Goal: Information Seeking & Learning: Understand process/instructions

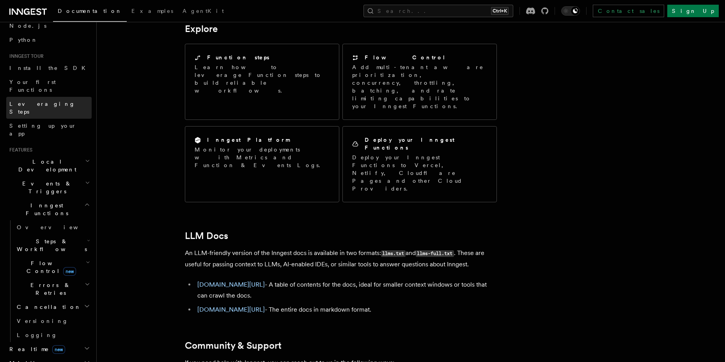
scroll to position [70, 0]
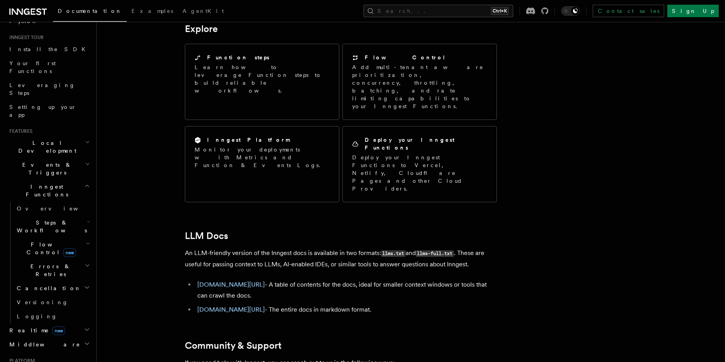
click at [36, 139] on span "Local Development" at bounding box center [45, 147] width 79 height 16
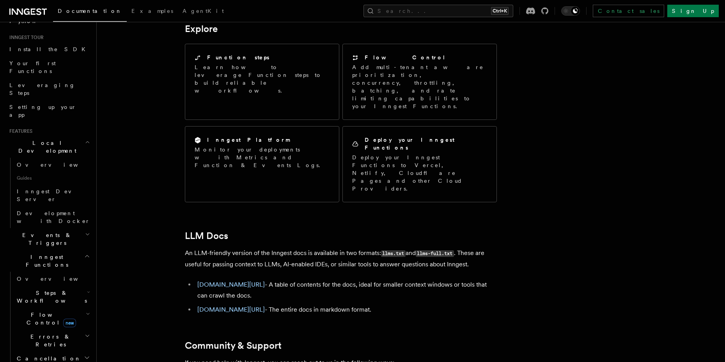
click at [50, 139] on span "Local Development" at bounding box center [45, 147] width 79 height 16
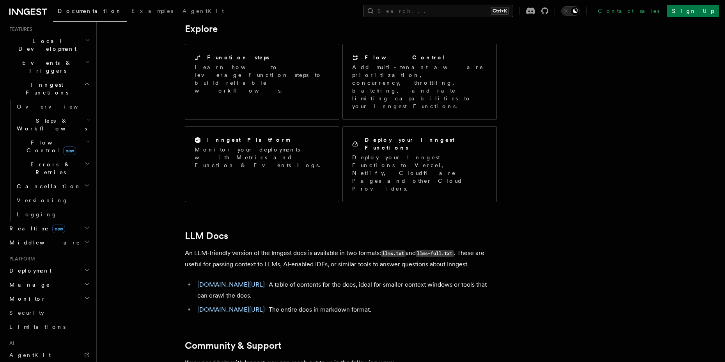
scroll to position [211, 0]
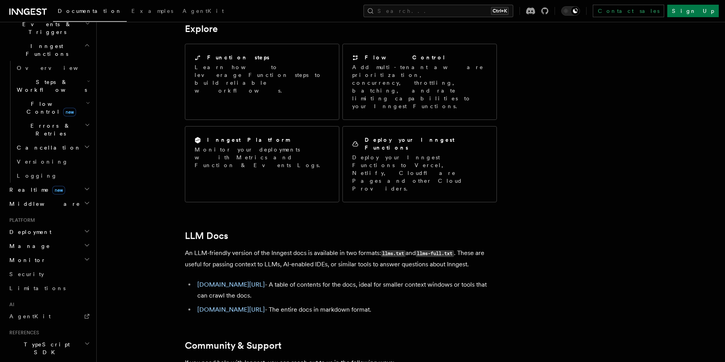
click at [56, 183] on h2 "Realtime new" at bounding box center [48, 190] width 85 height 14
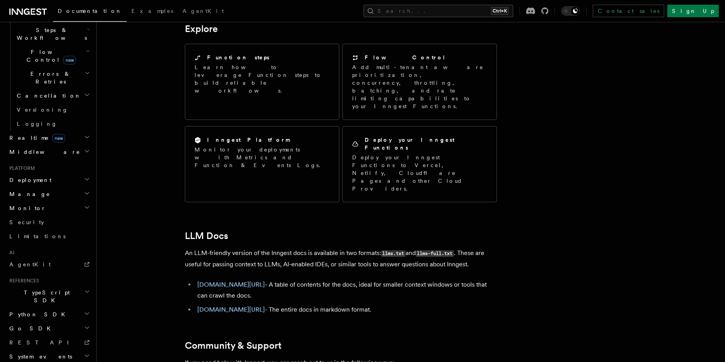
click at [46, 173] on h2 "Deployment" at bounding box center [48, 180] width 85 height 14
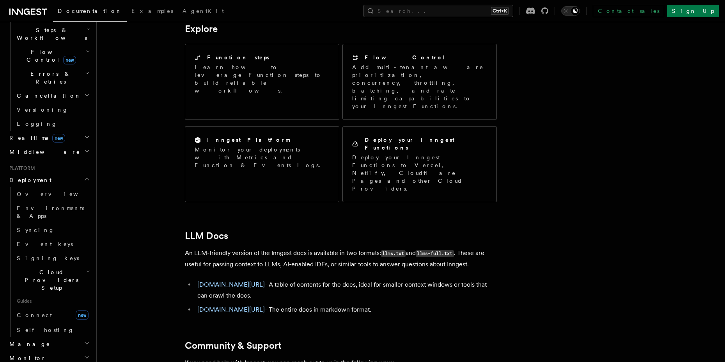
click at [82, 265] on h2 "Cloud Providers Setup" at bounding box center [53, 280] width 78 height 30
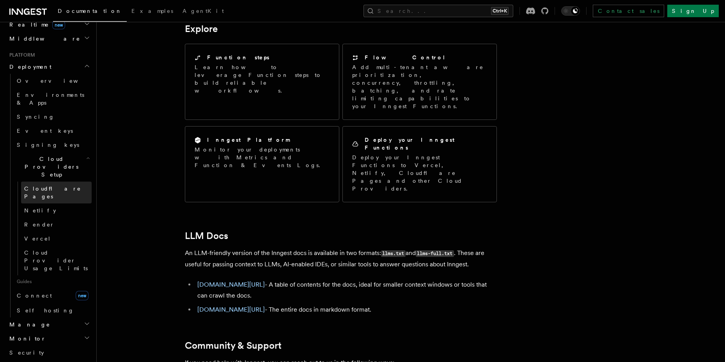
scroll to position [403, 0]
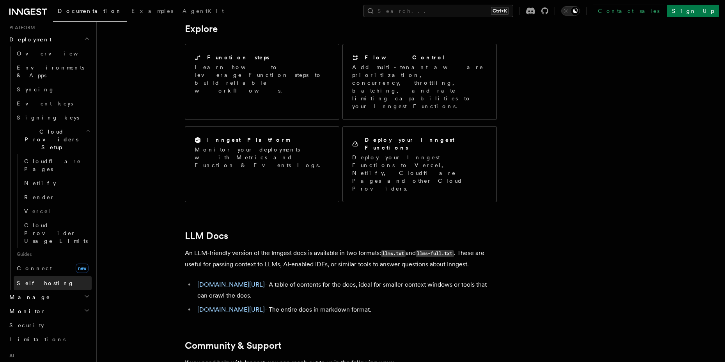
click at [44, 280] on span "Self hosting" at bounding box center [45, 283] width 57 height 6
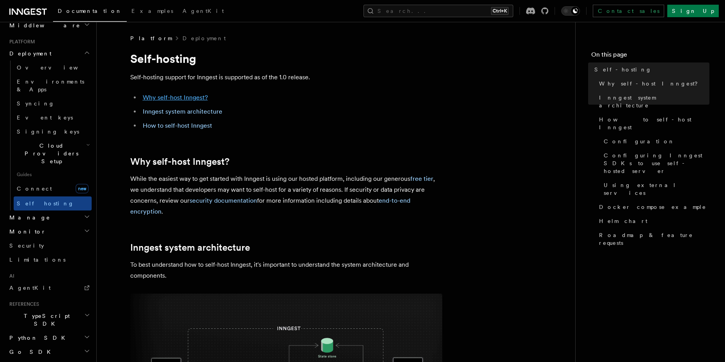
click at [181, 97] on link "Why self-host Inngest?" at bounding box center [175, 97] width 65 height 7
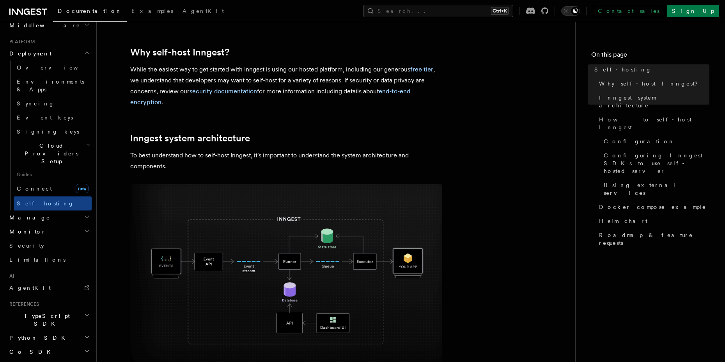
scroll to position [119, 0]
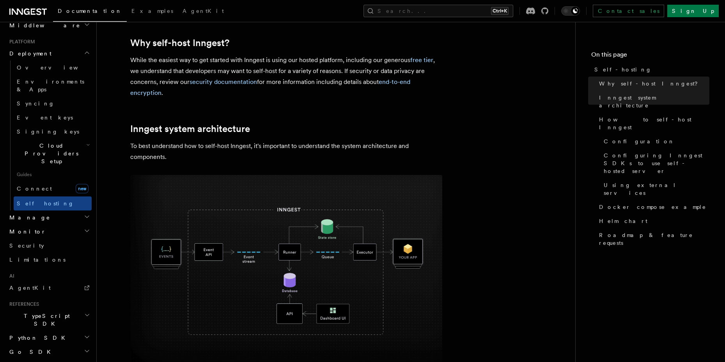
click at [262, 66] on p "While the easiest way to get started with Inngest is using our hosted platform,…" at bounding box center [286, 77] width 312 height 44
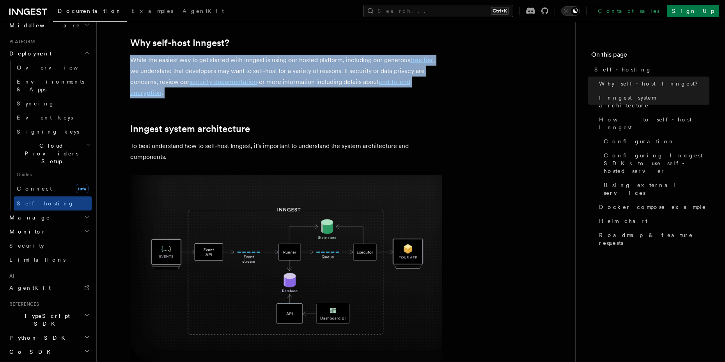
click at [262, 66] on p "While the easiest way to get started with Inngest is using our hosted platform,…" at bounding box center [286, 77] width 312 height 44
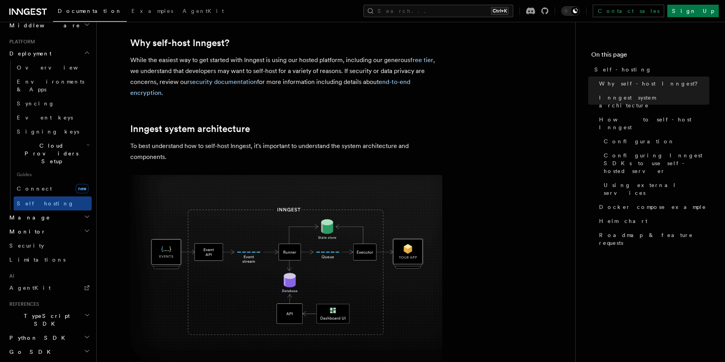
click at [255, 87] on p "While the easiest way to get started with Inngest is using our hosted platform,…" at bounding box center [286, 77] width 312 height 44
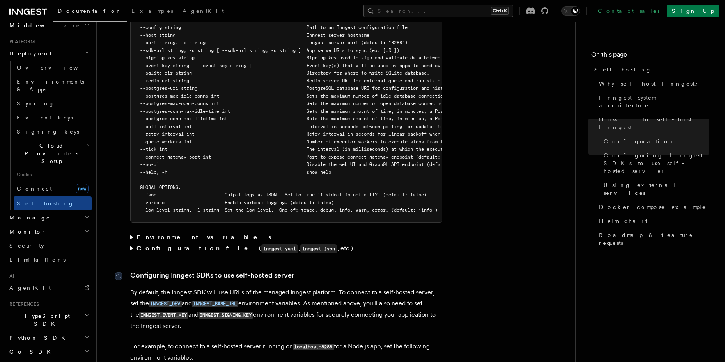
scroll to position [1517, 0]
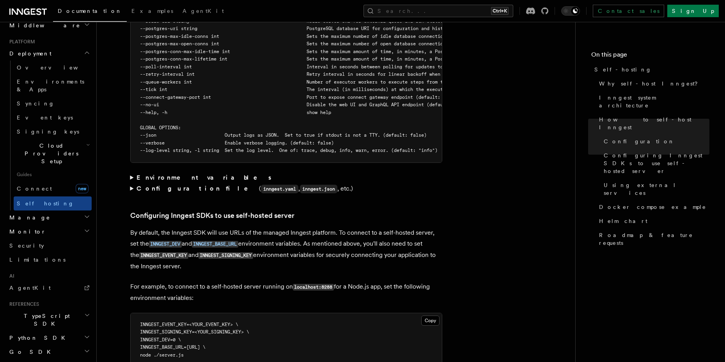
click at [136, 183] on summary "Configuration file ( inngest.yaml , inngest.json , etc.)" at bounding box center [286, 188] width 312 height 11
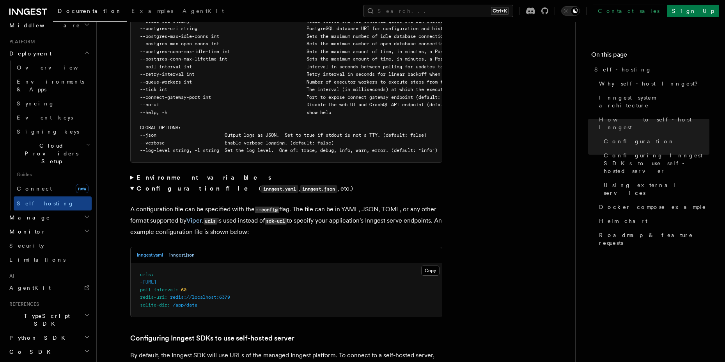
click at [190, 247] on button "inngest.json" at bounding box center [181, 255] width 25 height 16
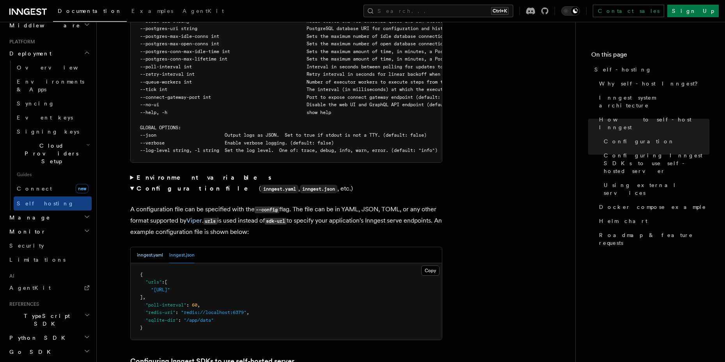
click at [158, 247] on button "inngest.yaml" at bounding box center [150, 255] width 26 height 16
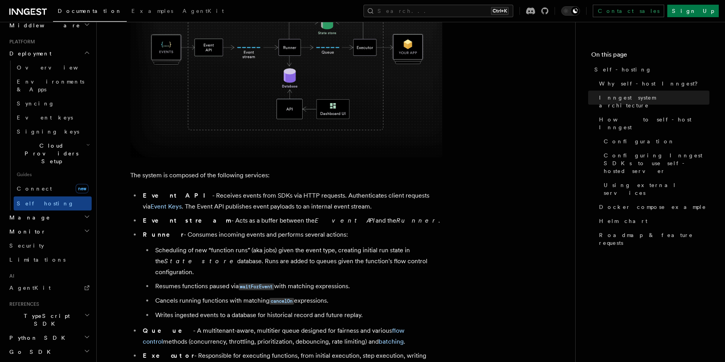
scroll to position [0, 0]
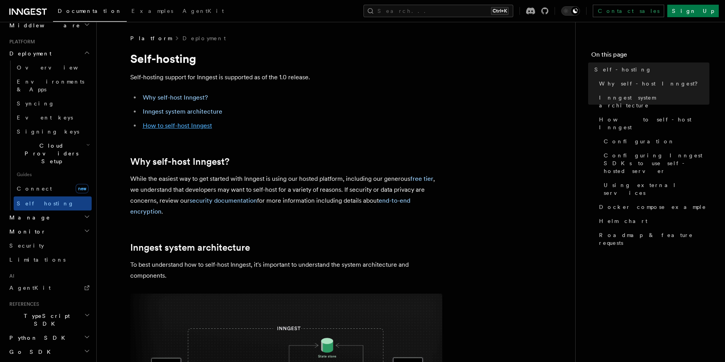
click at [195, 124] on link "How to self-host Inngest" at bounding box center [177, 125] width 69 height 7
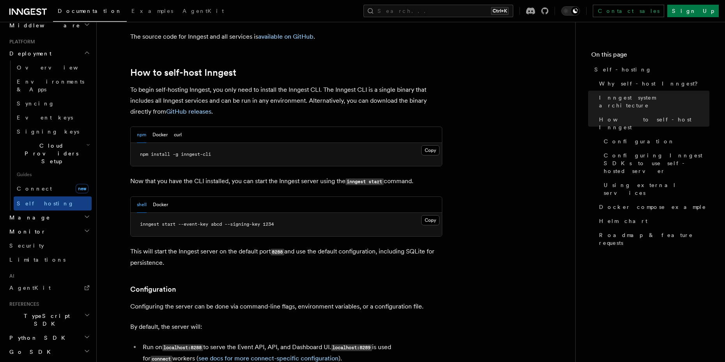
scroll to position [759, 0]
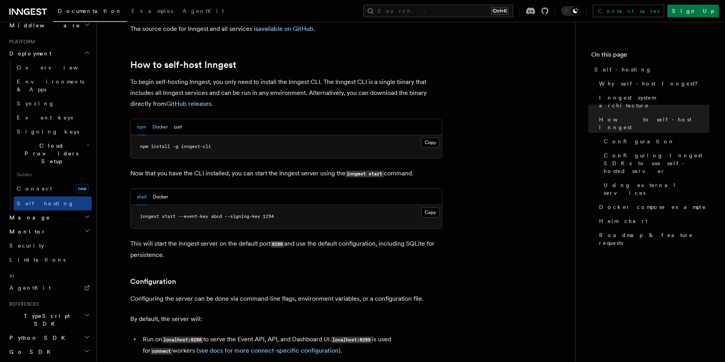
click at [165, 119] on button "Docker" at bounding box center [160, 127] width 15 height 16
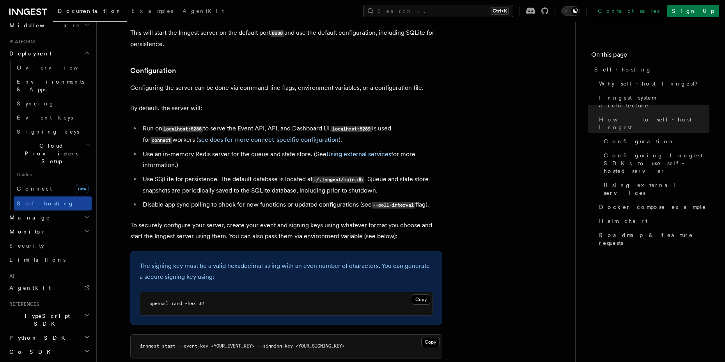
click at [33, 200] on span "Self hosting" at bounding box center [45, 203] width 57 height 6
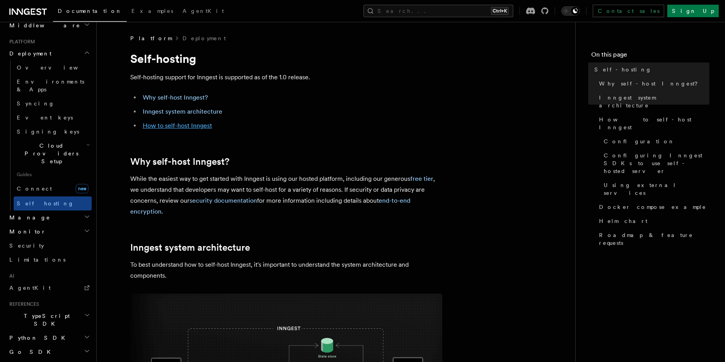
click at [180, 126] on link "How to self-host Inngest" at bounding box center [177, 125] width 69 height 7
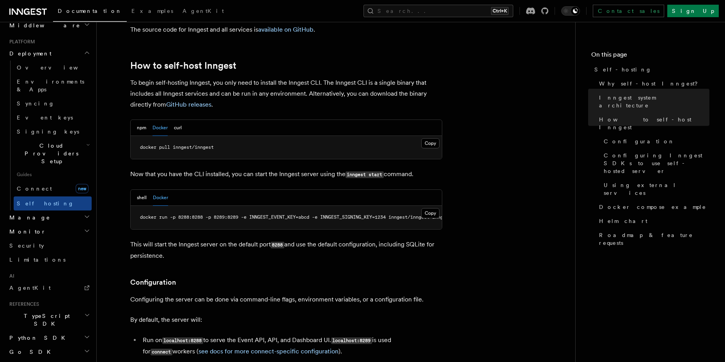
scroll to position [759, 0]
click at [175, 119] on button "curl" at bounding box center [178, 127] width 8 height 16
click at [157, 119] on button "Docker" at bounding box center [160, 127] width 15 height 16
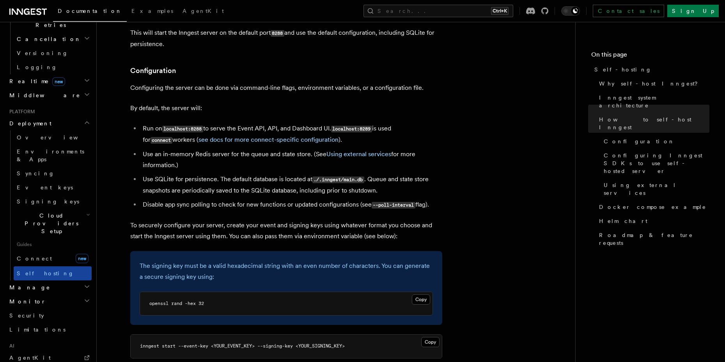
scroll to position [249, 0]
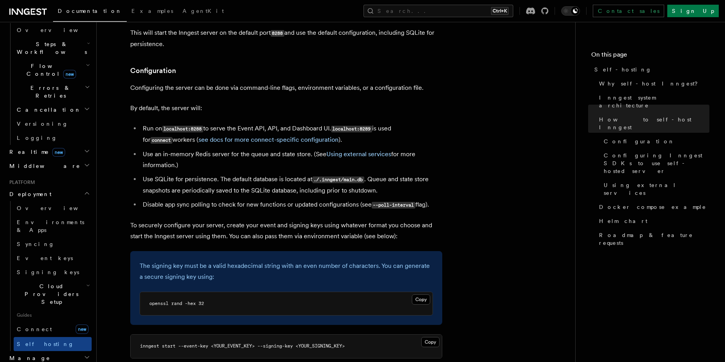
click at [70, 282] on span "Cloud Providers Setup" at bounding box center [50, 293] width 73 height 23
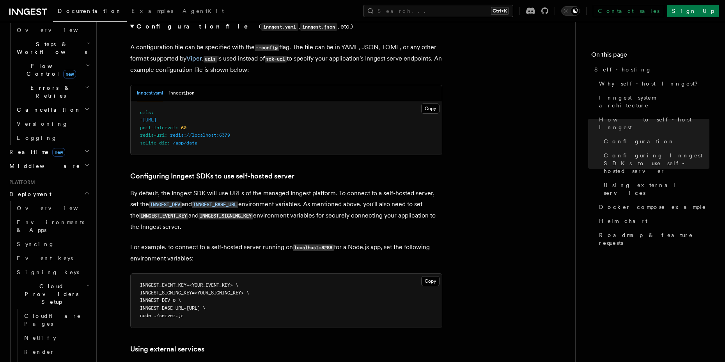
scroll to position [1531, 0]
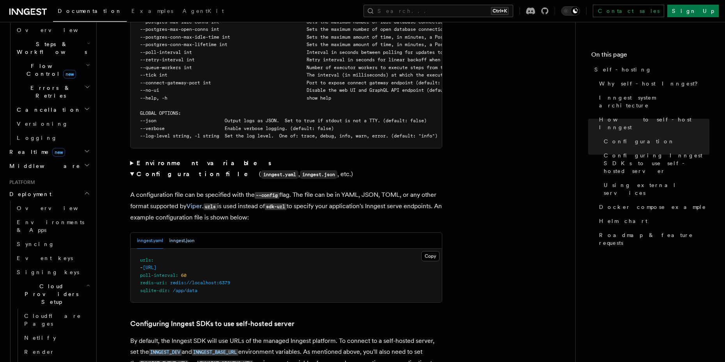
click at [183, 233] on button "inngest.json" at bounding box center [181, 241] width 25 height 16
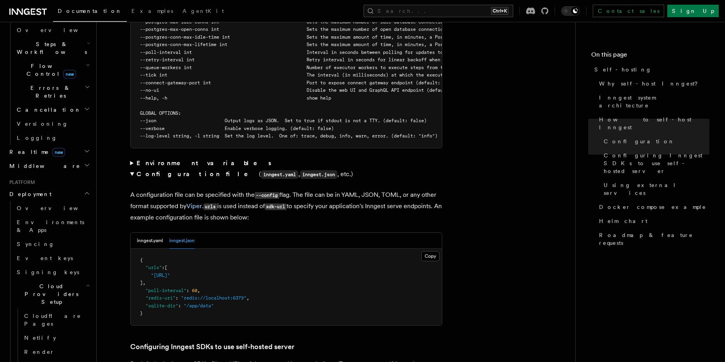
click at [163, 170] on strong "Configuration file" at bounding box center [198, 173] width 123 height 7
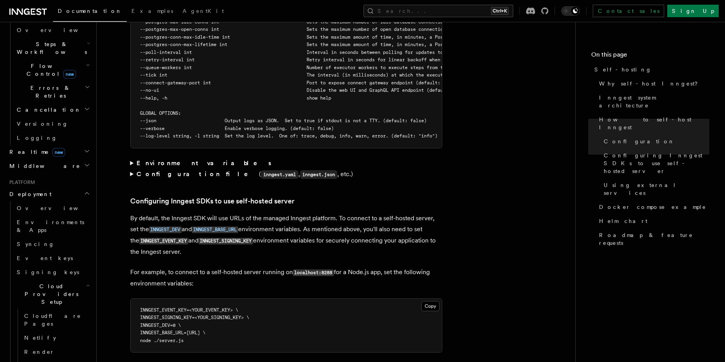
click at [149, 159] on strong "Environment variables" at bounding box center [205, 162] width 136 height 7
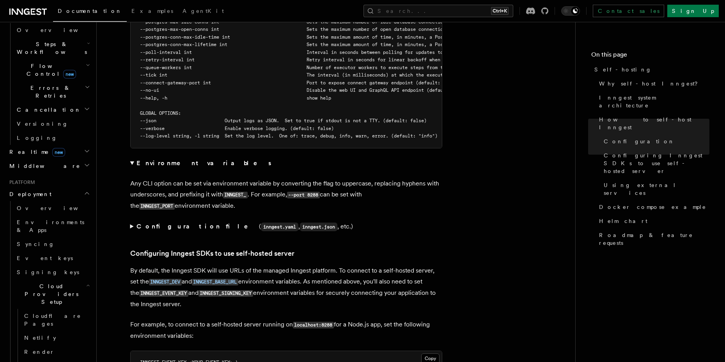
click at [176, 207] on article "Platform Deployment Self-hosting Self-hosting support for Inngest is supported …" at bounding box center [336, 196] width 454 height 3387
click at [167, 221] on summary "Configuration file ( inngest.yaml , inngest.json , etc.)" at bounding box center [286, 226] width 312 height 11
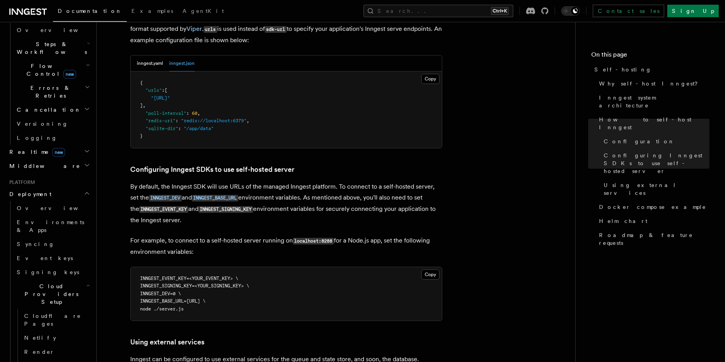
scroll to position [1742, 0]
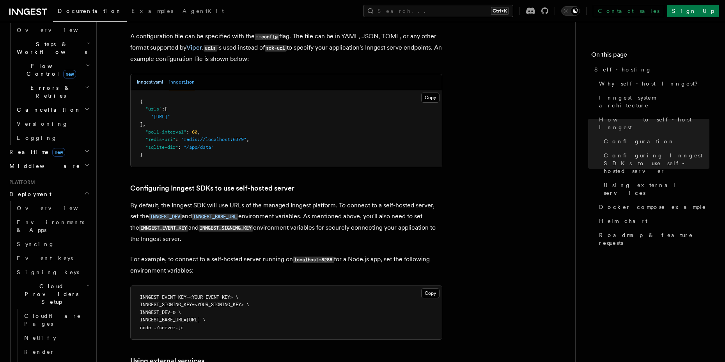
click at [147, 74] on button "inngest.yaml" at bounding box center [150, 82] width 26 height 16
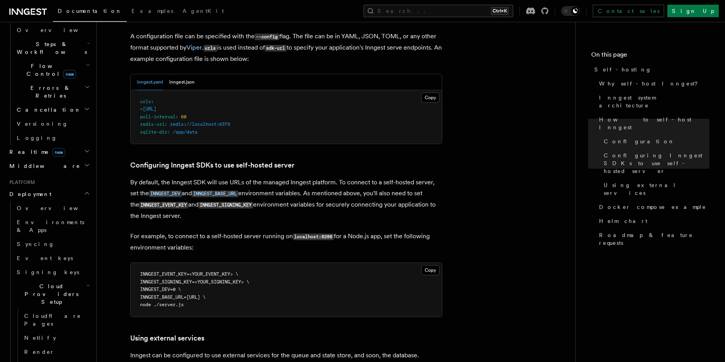
click at [202, 90] on pre "urls : - http://localhost:3000/api/inngest poll-interval : 60 redis-uri : redis…" at bounding box center [286, 117] width 311 height 54
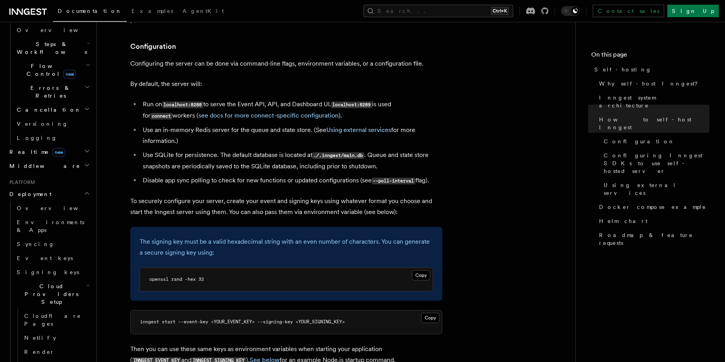
scroll to position [1110, 0]
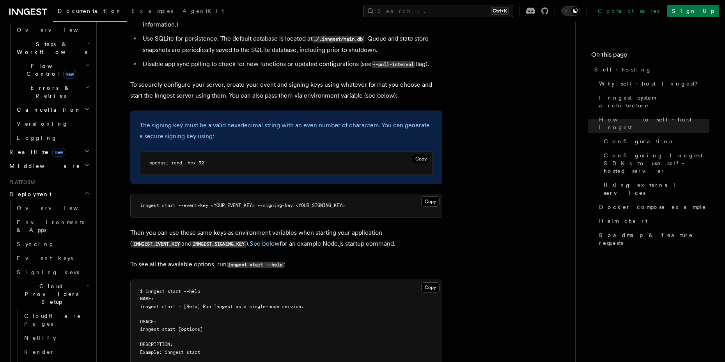
click at [240, 202] on span "inngest start --event-key <YOUR_EVENT_KEY> --signing-key <YOUR_SIGNING_KEY>" at bounding box center [242, 204] width 205 height 5
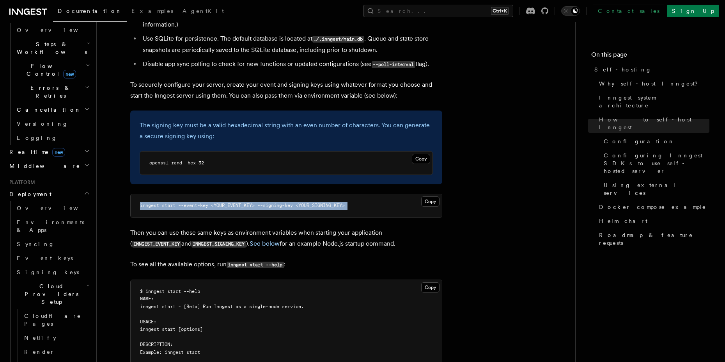
click at [240, 202] on span "inngest start --event-key <YOUR_EVENT_KEY> --signing-key <YOUR_SIGNING_KEY>" at bounding box center [242, 204] width 205 height 5
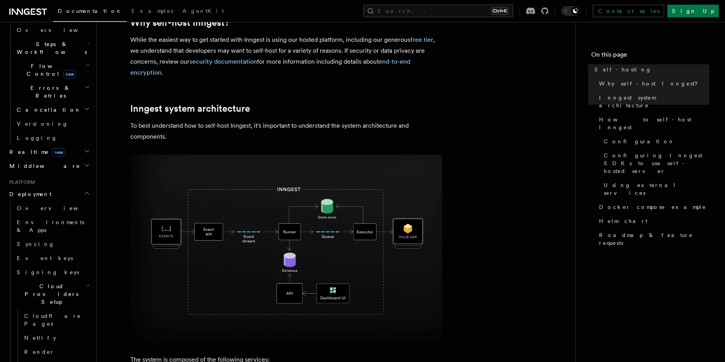
scroll to position [197, 0]
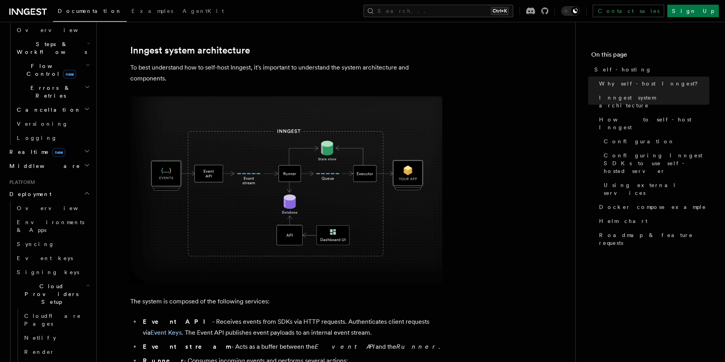
click at [298, 192] on img at bounding box center [286, 189] width 312 height 187
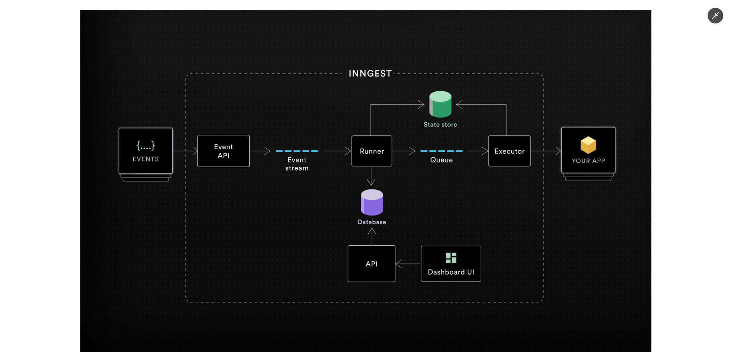
click at [382, 153] on img at bounding box center [366, 181] width 572 height 342
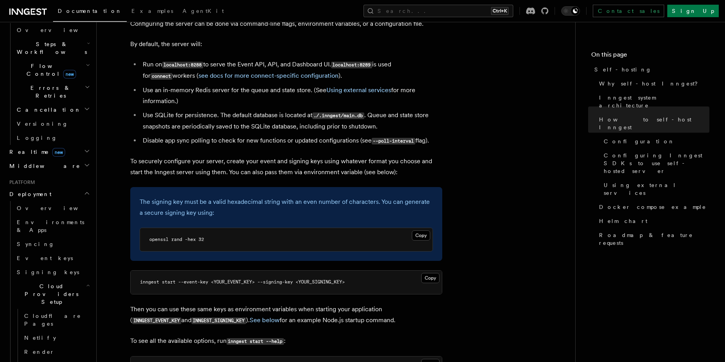
scroll to position [1194, 0]
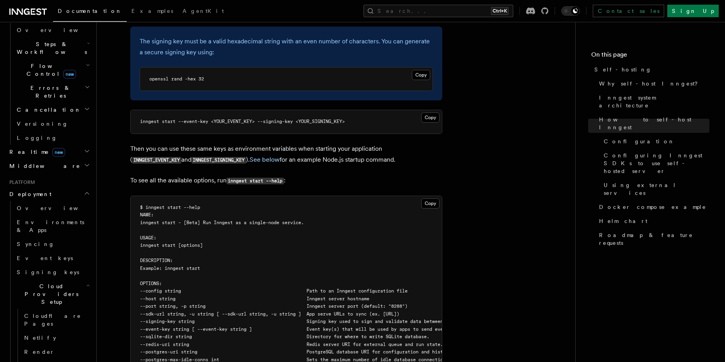
click at [246, 148] on p "Then you can use these same keys as environment variables when starting your ap…" at bounding box center [286, 154] width 312 height 22
drag, startPoint x: 297, startPoint y: 145, endPoint x: 364, endPoint y: 153, distance: 68.4
click at [343, 149] on p "Then you can use these same keys as environment variables when starting your ap…" at bounding box center [286, 154] width 312 height 22
click at [282, 148] on p "Then you can use these same keys as environment variables when starting your ap…" at bounding box center [286, 154] width 312 height 22
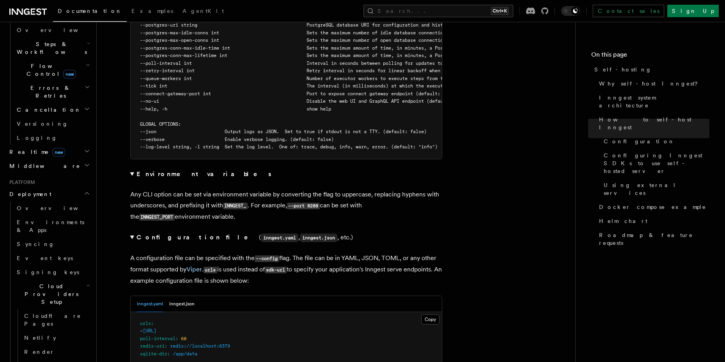
scroll to position [1545, 0]
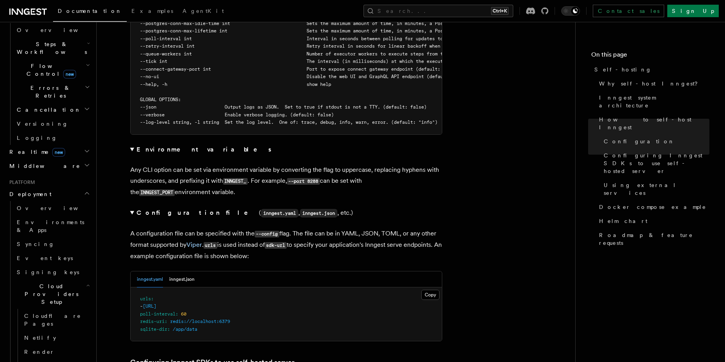
click at [172, 209] on strong "Configuration file" at bounding box center [198, 212] width 123 height 7
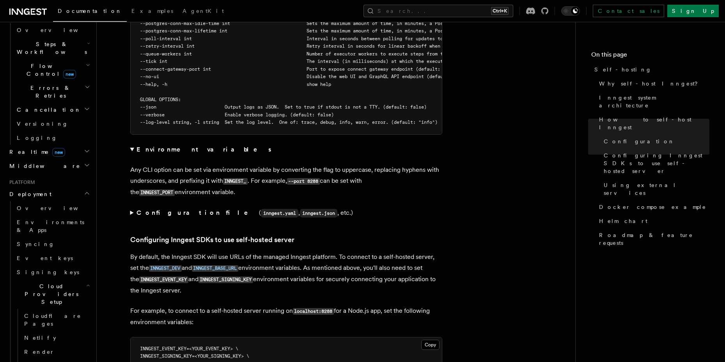
click at [172, 209] on strong "Configuration file" at bounding box center [198, 212] width 123 height 7
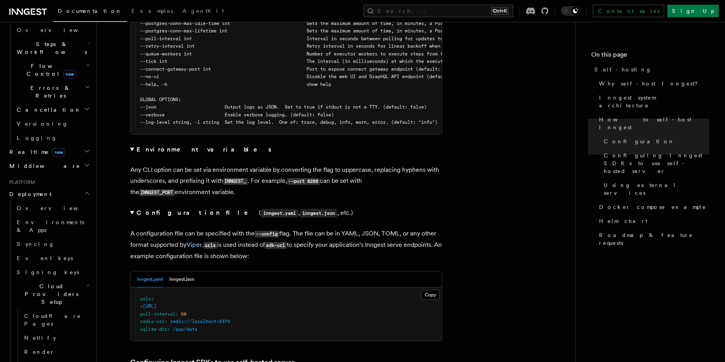
click at [183, 146] on strong "Environment variables" at bounding box center [205, 149] width 136 height 7
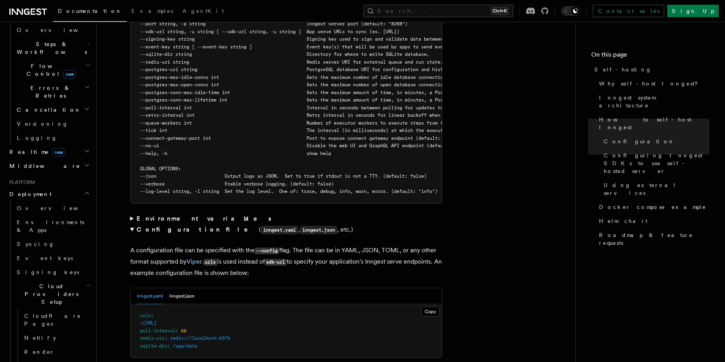
scroll to position [1405, 0]
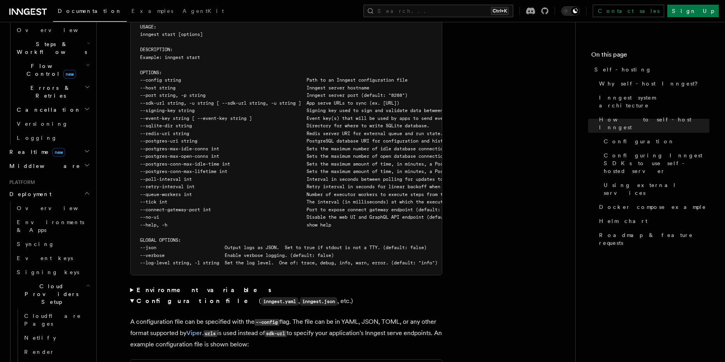
click at [162, 138] on span "--postgres-uri string PostgreSQL database URI for configuration and history per…" at bounding box center [353, 140] width 426 height 5
drag, startPoint x: 162, startPoint y: 125, endPoint x: 172, endPoint y: 125, distance: 9.8
click at [163, 138] on span "--postgres-uri string PostgreSQL database URI for configuration and history per…" at bounding box center [353, 140] width 426 height 5
drag, startPoint x: 186, startPoint y: 127, endPoint x: 160, endPoint y: 125, distance: 26.6
click at [160, 138] on span "--postgres-uri string PostgreSQL database URI for configuration and history per…" at bounding box center [353, 140] width 426 height 5
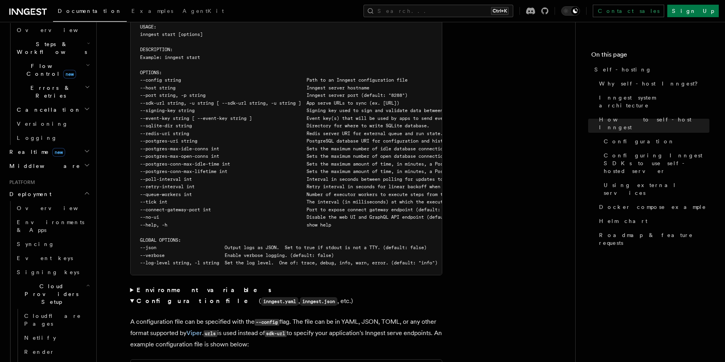
click at [162, 131] on span "--redis-uri string Redis server URI for external queue and run state. Defaults …" at bounding box center [405, 133] width 530 height 5
click at [167, 106] on pre "$ inngest start --help NAME: inngest start - [Beta] Run Inngest as a single-nod…" at bounding box center [286, 129] width 311 height 289
click at [177, 115] on span "--event-key string [ --event-key string ] Event key(s) that will be used by app…" at bounding box center [316, 117] width 352 height 5
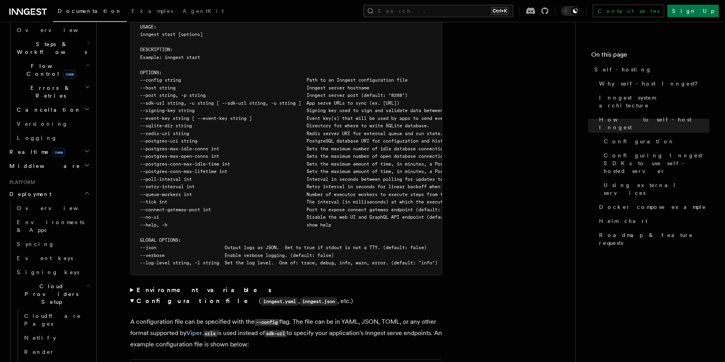
click at [177, 115] on span "--event-key string [ --event-key string ] Event key(s) that will be used by app…" at bounding box center [316, 117] width 352 height 5
click at [166, 115] on span "--event-key string [ --event-key string ] Event key(s) that will be used by app…" at bounding box center [316, 117] width 352 height 5
click at [167, 108] on span "--signing-key string Signing key used to sign and validate data between the ser…" at bounding box center [320, 110] width 360 height 5
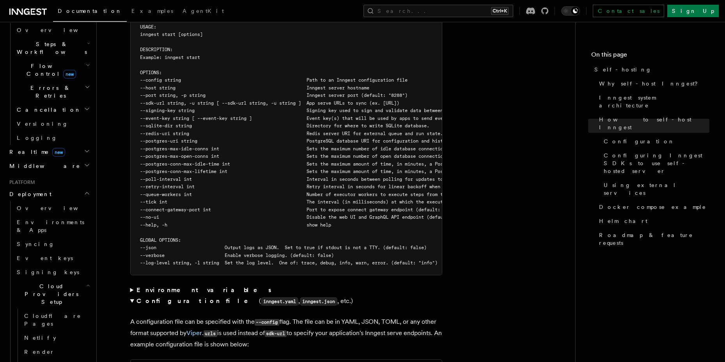
click at [168, 100] on span "--sdk-url string, -u string [ --sdk-url string, -u string ] App serve URLs to s…" at bounding box center [269, 102] width 259 height 5
click at [160, 100] on span "--sdk-url string, -u string [ --sdk-url string, -u string ] App serve URLs to s…" at bounding box center [269, 102] width 259 height 5
click at [165, 92] on span "--port string, -p string Inngest server port (default: "8288")" at bounding box center [274, 94] width 268 height 5
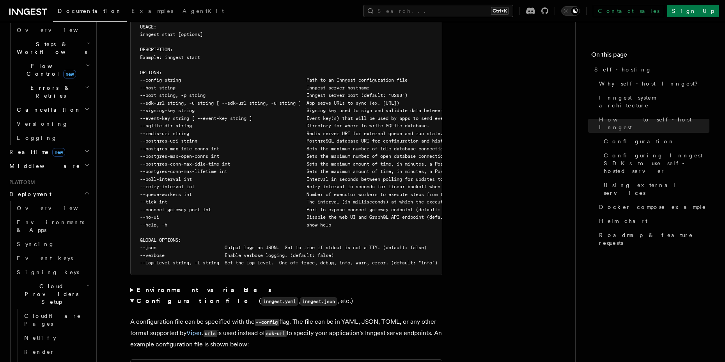
click at [165, 92] on span "--port string, -p string Inngest server port (default: "8288")" at bounding box center [274, 94] width 268 height 5
click at [192, 83] on pre "$ inngest start --help NAME: inngest start - [Beta] Run Inngest as a single-nod…" at bounding box center [286, 129] width 311 height 289
click at [167, 190] on pre "$ inngest start --help NAME: inngest start - [Beta] Run Inngest as a single-nod…" at bounding box center [286, 129] width 311 height 289
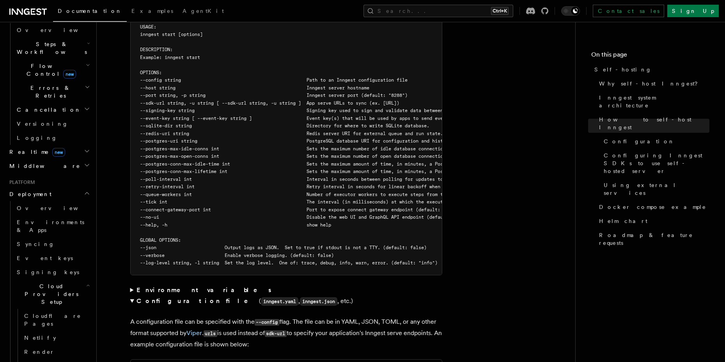
click at [192, 207] on span "--connect-gateway-port int Port to expose connect gateway endpoint (default: 82…" at bounding box center [298, 209] width 317 height 5
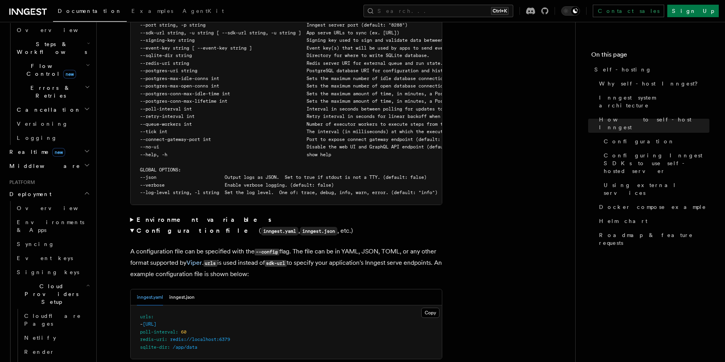
click at [143, 216] on strong "Environment variables" at bounding box center [205, 219] width 136 height 7
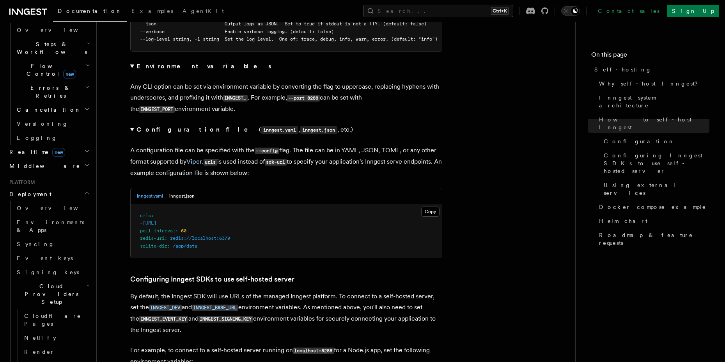
scroll to position [1685, 0]
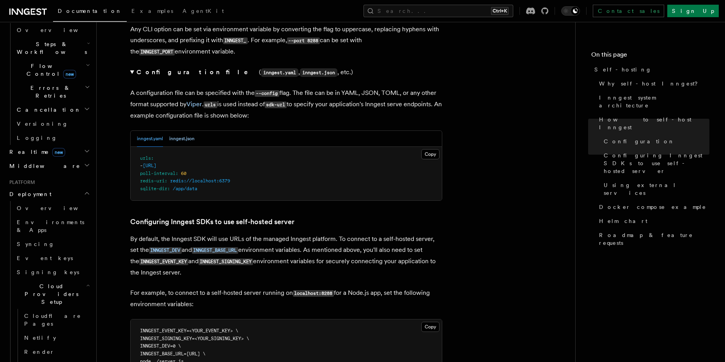
click at [180, 131] on button "inngest.json" at bounding box center [181, 139] width 25 height 16
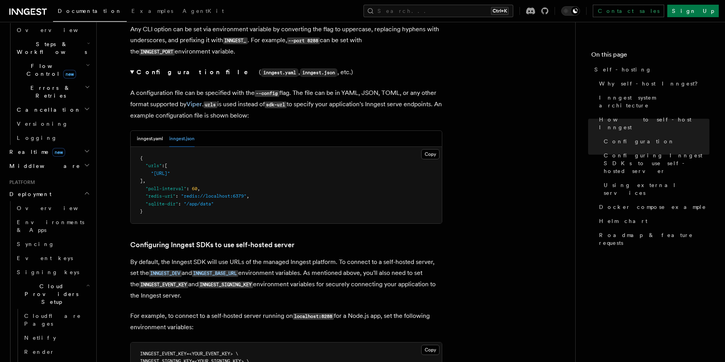
drag, startPoint x: 151, startPoint y: 162, endPoint x: 243, endPoint y: 161, distance: 92.9
click at [170, 170] on span ""http://localhost:3000/api/inngest"" at bounding box center [160, 172] width 19 height 5
click at [253, 167] on pre "{ "urls" : [ "http://localhost:3000/api/inngest" ] , "poll-interval" : 60 , "re…" at bounding box center [286, 185] width 311 height 76
click at [150, 134] on button "inngest.yaml" at bounding box center [150, 139] width 26 height 16
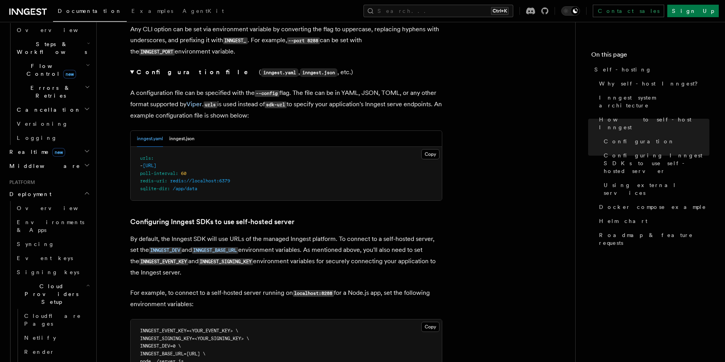
scroll to position [1826, 0]
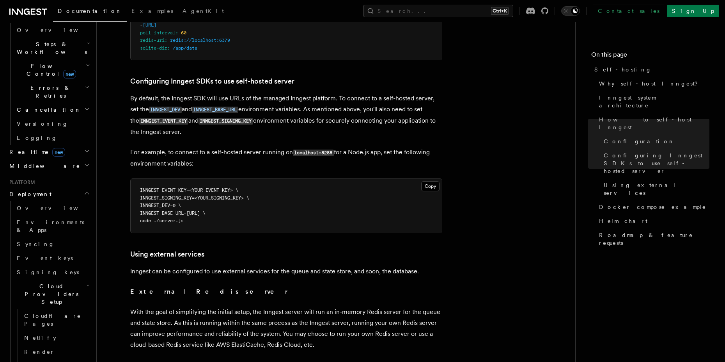
click at [179, 187] on span "INNGEST_EVENT_KEY=<YOUR_EVENT_KEY> \" at bounding box center [189, 189] width 98 height 5
click at [169, 195] on span "INNGEST_SIGNING_KEY=<YOUR_SIGNING_KEY> \" at bounding box center [194, 197] width 109 height 5
click at [162, 210] on span "INNGEST_BASE_URL=[URL] \" at bounding box center [173, 212] width 66 height 5
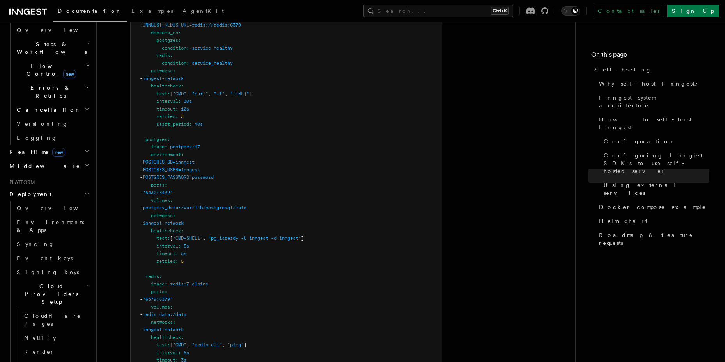
scroll to position [2317, 0]
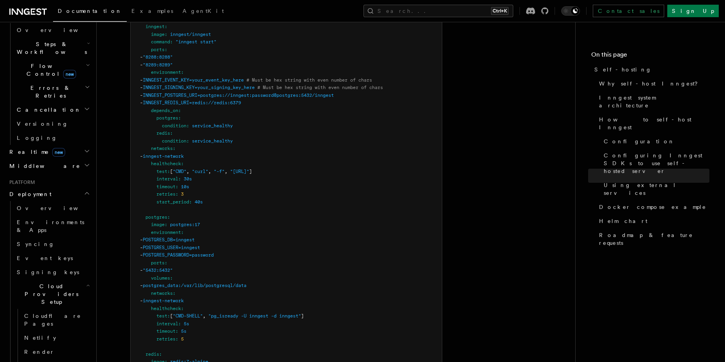
click at [195, 237] on span "POSTGRES_DB=inngest" at bounding box center [169, 239] width 52 height 5
copy span "inngest"
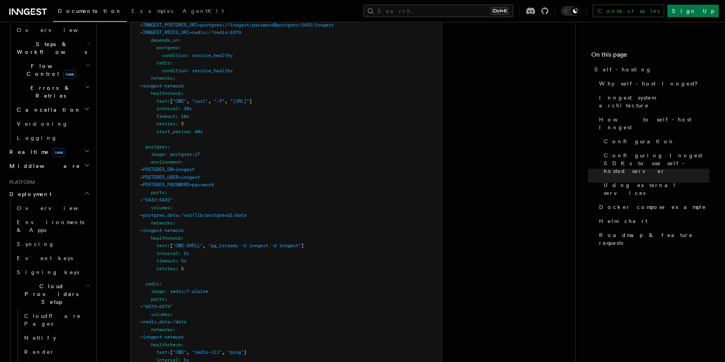
click at [200, 174] on span "POSTGRES_USER=inngest" at bounding box center [171, 176] width 57 height 5
copy span "inngest"
click at [252, 176] on pre "services : inngest : image : inngest/inngest command : "inngest start" ports : …" at bounding box center [286, 197] width 311 height 518
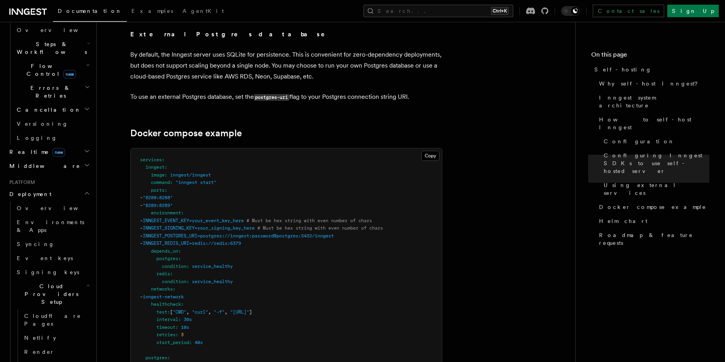
scroll to position [2247, 0]
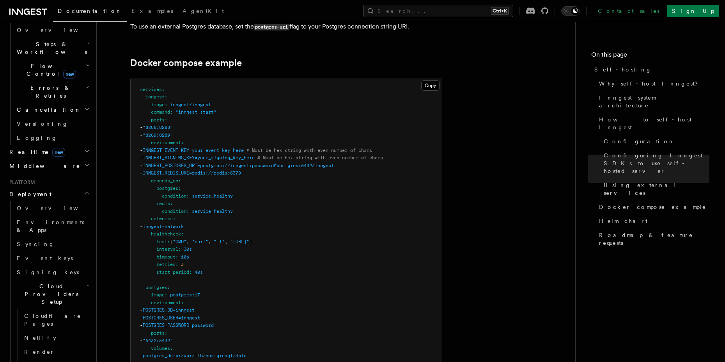
click at [173, 143] on pre "services : inngest : image : inngest/inngest command : "inngest start" ports : …" at bounding box center [286, 337] width 311 height 518
click at [282, 163] on span "INNGEST_POSTGRES_URI=postgres://inngest:password@postgres:5432/inngest" at bounding box center [238, 165] width 191 height 5
click at [323, 163] on span "INNGEST_POSTGRES_URI=postgres://inngest:password@postgres:5432/inngest" at bounding box center [238, 165] width 191 height 5
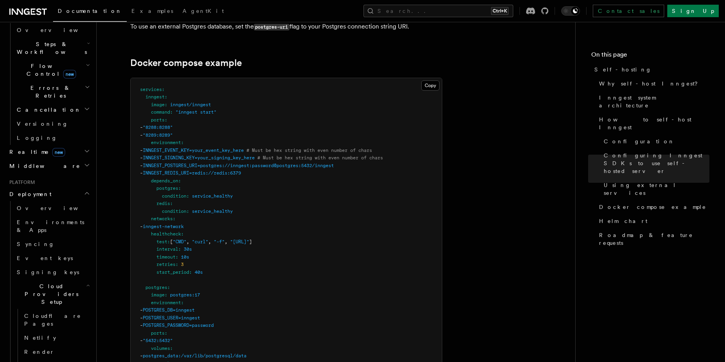
click at [334, 163] on span "INNGEST_POSTGRES_URI=postgres://inngest:password@postgres:5432/inngest" at bounding box center [238, 165] width 191 height 5
click at [225, 158] on pre "services : inngest : image : inngest/inngest command : "inngest start" ports : …" at bounding box center [286, 337] width 311 height 518
drag, startPoint x: 215, startPoint y: 162, endPoint x: 277, endPoint y: 166, distance: 61.8
click at [277, 166] on pre "services : inngest : image : inngest/inngest command : "inngest start" ports : …" at bounding box center [286, 337] width 311 height 518
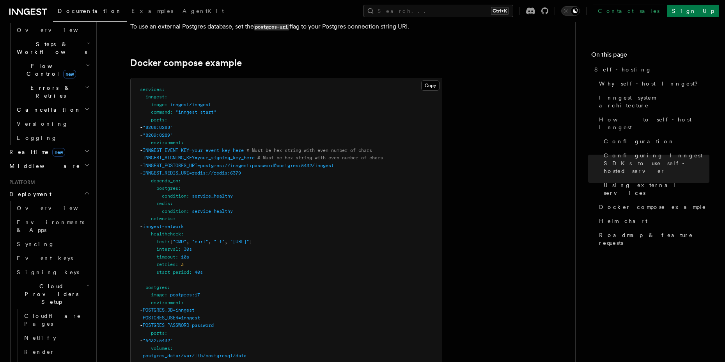
click at [276, 165] on pre "services : inngest : image : inngest/inngest command : "inngest start" ports : …" at bounding box center [286, 337] width 311 height 518
drag, startPoint x: 270, startPoint y: 165, endPoint x: 155, endPoint y: 162, distance: 114.7
click at [155, 162] on pre "services : inngest : image : inngest/inngest command : "inngest start" ports : …" at bounding box center [286, 337] width 311 height 518
click at [190, 170] on span "INNGEST_REDIS_URI=redis://redis:6379" at bounding box center [192, 172] width 98 height 5
click at [232, 170] on span "INNGEST_REDIS_URI=redis://redis:6379" at bounding box center [192, 172] width 98 height 5
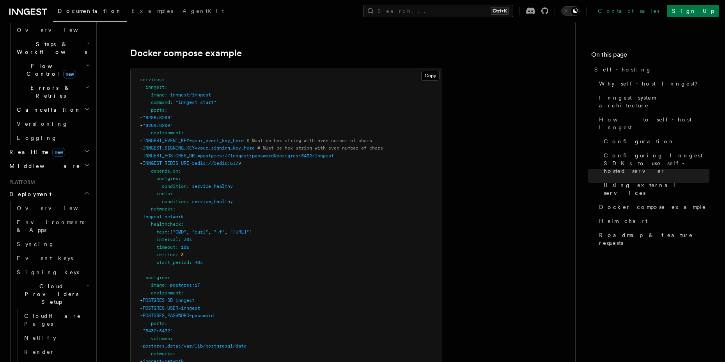
scroll to position [2107, 0]
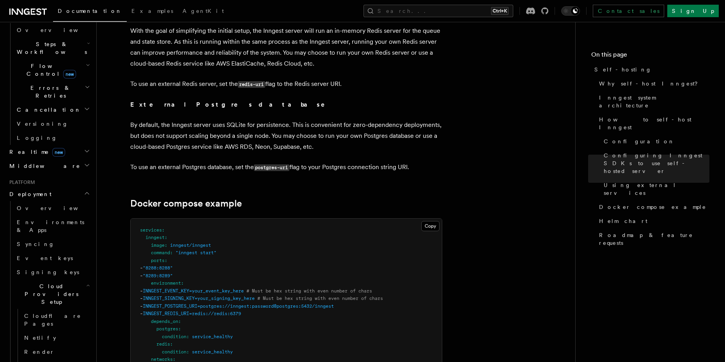
click at [251, 128] on p "By default, the Inngest server uses SQLite for persistence. This is convenient …" at bounding box center [286, 135] width 312 height 33
click at [252, 128] on p "By default, the Inngest server uses SQLite for persistence. This is convenient …" at bounding box center [286, 135] width 312 height 33
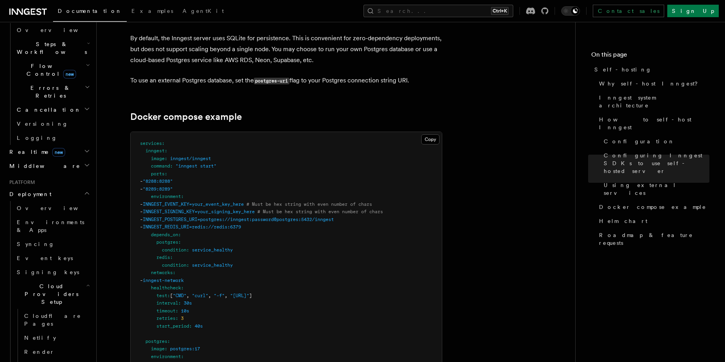
scroll to position [2247, 0]
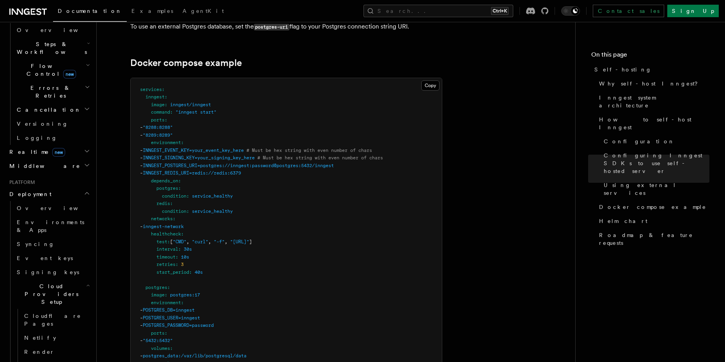
click at [233, 163] on span "INNGEST_POSTGRES_URI=postgres://inngest:password@postgres:5432/inngest" at bounding box center [238, 165] width 191 height 5
click at [234, 163] on span "INNGEST_POSTGRES_URI=postgres://inngest:password@postgres:5432/inngest" at bounding box center [238, 165] width 191 height 5
click at [284, 158] on pre "services : inngest : image : inngest/inngest command : "inngest start" ports : …" at bounding box center [286, 337] width 311 height 518
click at [257, 163] on span "INNGEST_POSTGRES_URI=postgres://inngest:password@postgres:5432/inngest" at bounding box center [238, 165] width 191 height 5
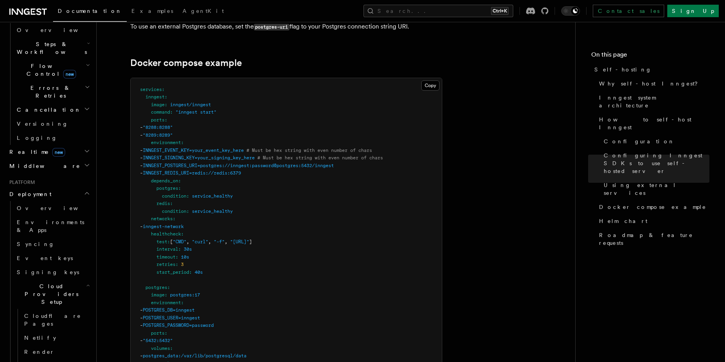
click at [257, 163] on span "INNGEST_POSTGRES_URI=postgres://inngest:password@postgres:5432/inngest" at bounding box center [238, 165] width 191 height 5
click at [298, 163] on span "INNGEST_POSTGRES_URI=postgres://inngest:password@postgres:5432/inngest" at bounding box center [238, 165] width 191 height 5
drag, startPoint x: 298, startPoint y: 154, endPoint x: 338, endPoint y: 156, distance: 40.3
click at [299, 163] on span "INNGEST_POSTGRES_URI=postgres://inngest:password@postgres:5432/inngest" at bounding box center [238, 165] width 191 height 5
click at [334, 163] on span "INNGEST_POSTGRES_URI=postgres://inngest:password@postgres:5432/inngest" at bounding box center [238, 165] width 191 height 5
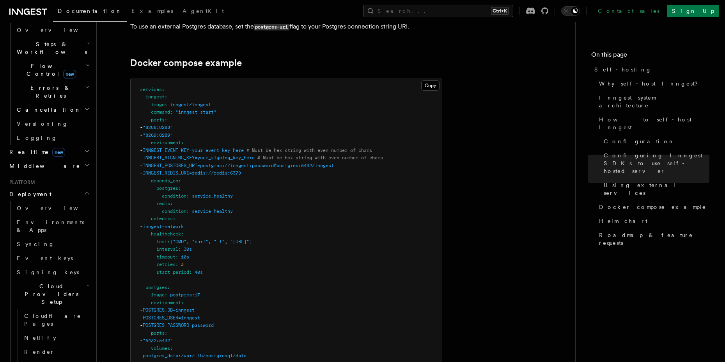
click at [334, 163] on span "INNGEST_POSTGRES_URI=postgres://inngest:password@postgres:5432/inngest" at bounding box center [238, 165] width 191 height 5
click at [189, 163] on span "INNGEST_POSTGRES_URI=postgres://inngest:password@postgres:5432/inngest" at bounding box center [238, 165] width 191 height 5
copy span "INNGEST_POSTGRES_URI"
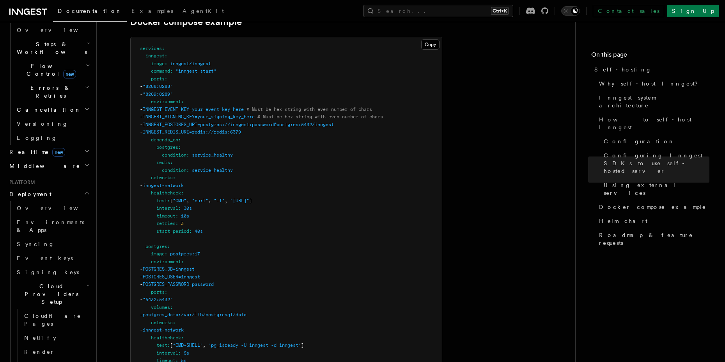
scroll to position [2317, 0]
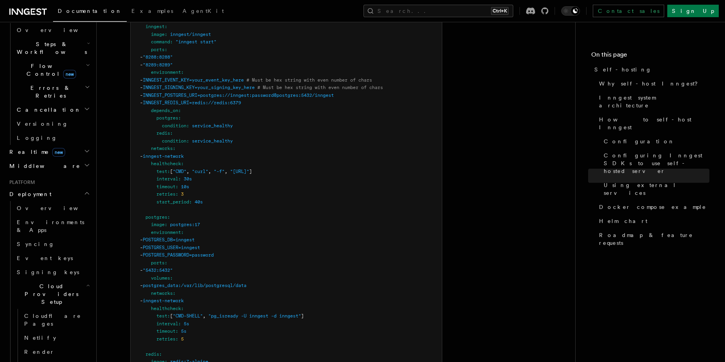
drag, startPoint x: 442, startPoint y: 149, endPoint x: 373, endPoint y: 135, distance: 71.0
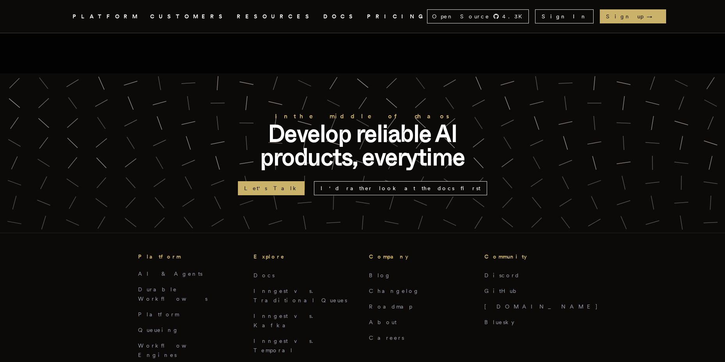
scroll to position [1764, 0]
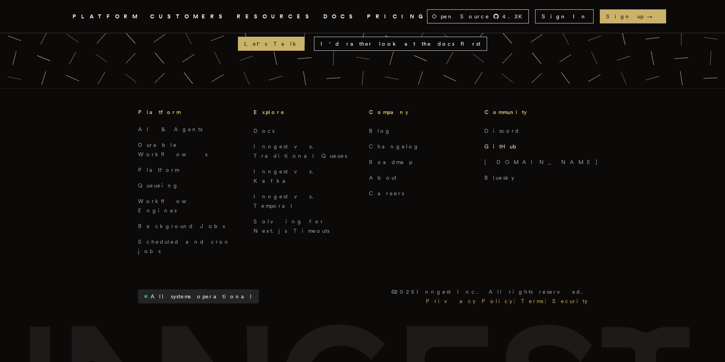
click at [490, 143] on link "GitHub" at bounding box center [503, 146] width 37 height 6
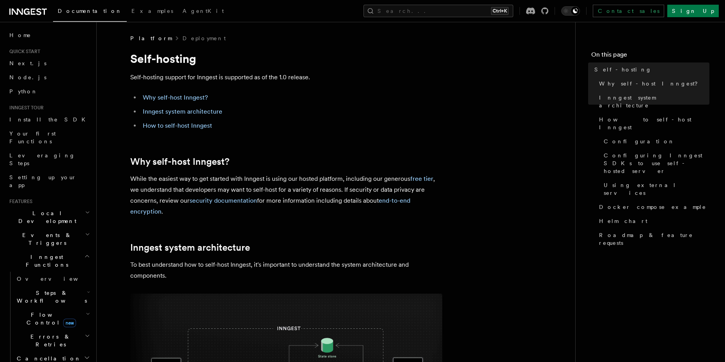
click at [34, 16] on icon at bounding box center [27, 11] width 37 height 9
